Goal: Task Accomplishment & Management: Use online tool/utility

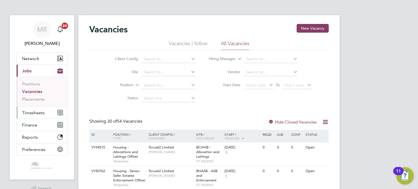
drag, startPoint x: 44, startPoint y: 110, endPoint x: 44, endPoint y: 106, distance: 3.3
click at [44, 110] on button "Timesheets" at bounding box center [42, 113] width 51 height 12
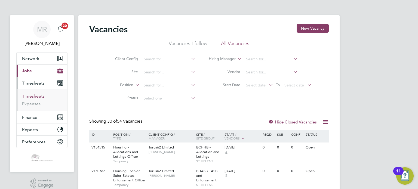
click at [41, 96] on link "Timesheets" at bounding box center [33, 96] width 23 height 5
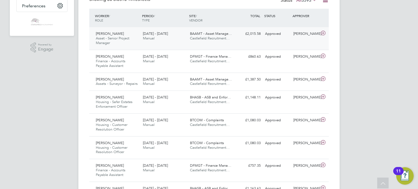
click at [176, 36] on div "15 - 21 Sep 2025 Manual" at bounding box center [164, 36] width 47 height 14
